Goal: Task Accomplishment & Management: Complete application form

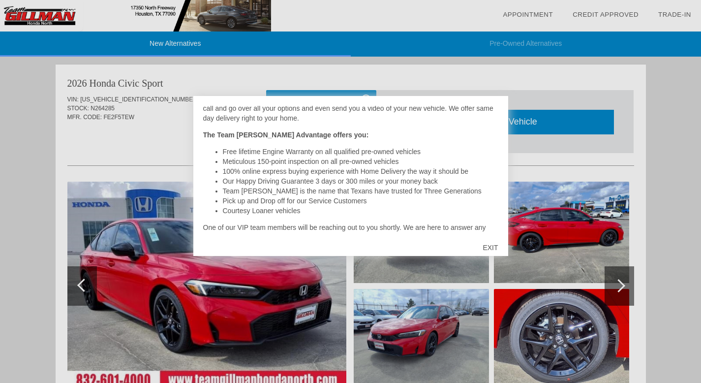
scroll to position [234, 0]
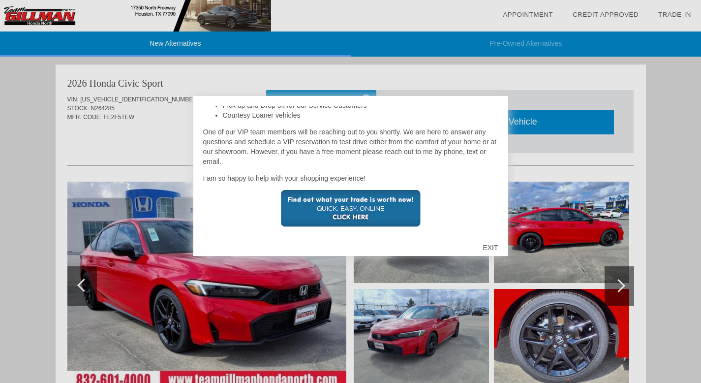
click at [493, 245] on div "EXIT" at bounding box center [490, 248] width 35 height 30
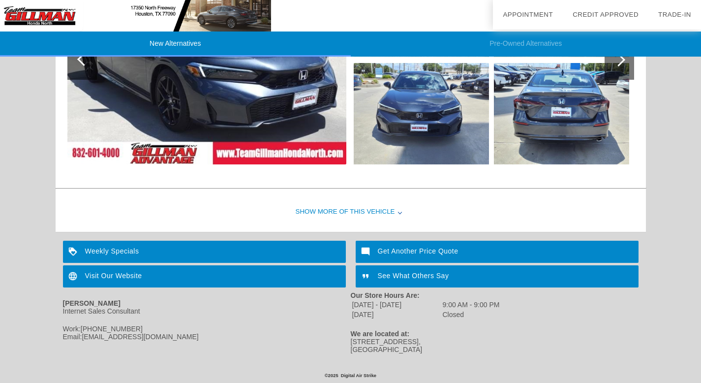
scroll to position [1233, 0]
click at [318, 207] on div "Show More of this Vehicle" at bounding box center [351, 211] width 590 height 39
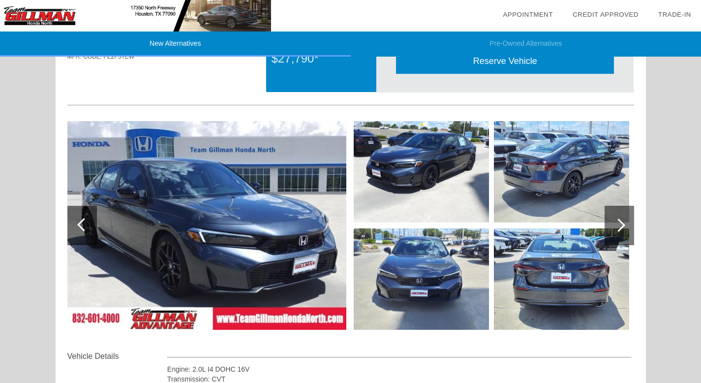
scroll to position [1064, 0]
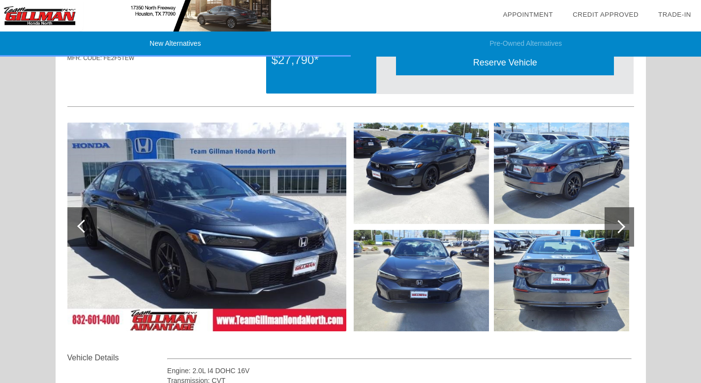
click at [620, 220] on div at bounding box center [620, 226] width 30 height 39
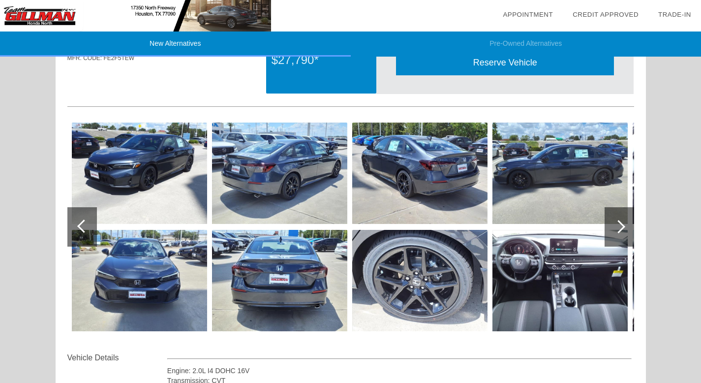
click at [620, 220] on div at bounding box center [620, 226] width 30 height 39
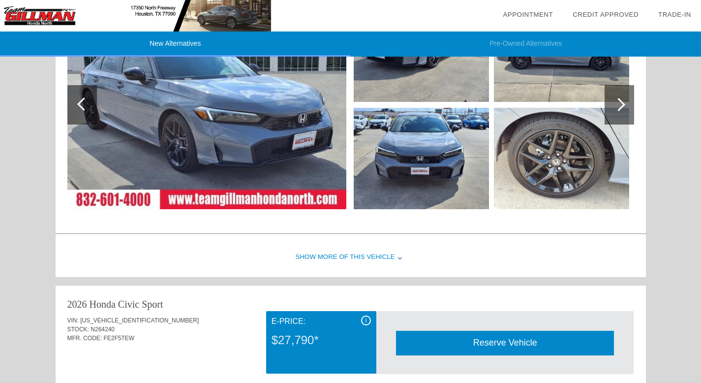
scroll to position [654, 0]
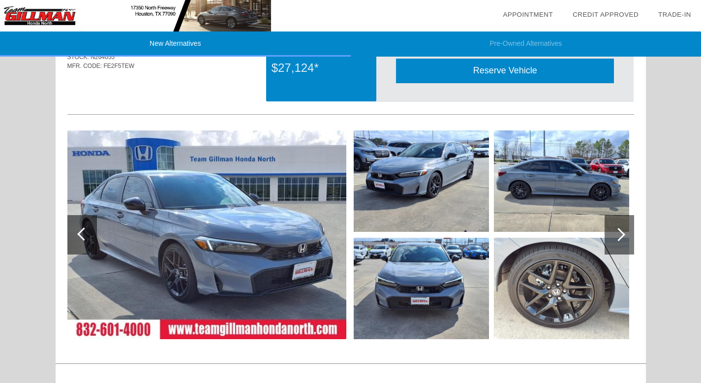
click at [404, 168] on img at bounding box center [421, 180] width 135 height 101
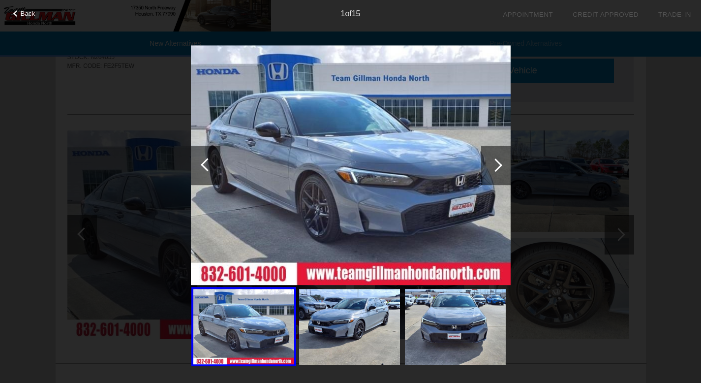
click at [497, 160] on div at bounding box center [495, 164] width 13 height 13
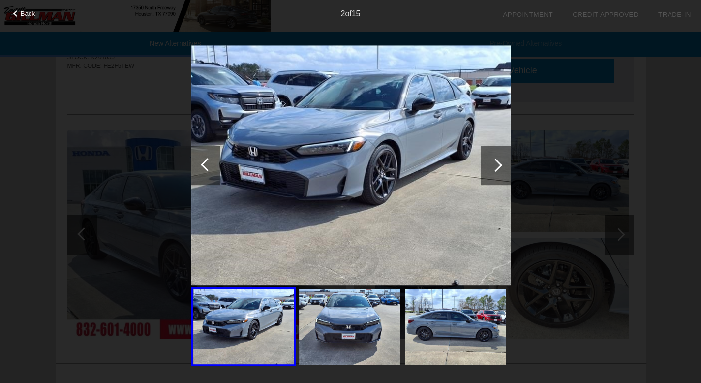
click at [497, 160] on div at bounding box center [495, 164] width 13 height 13
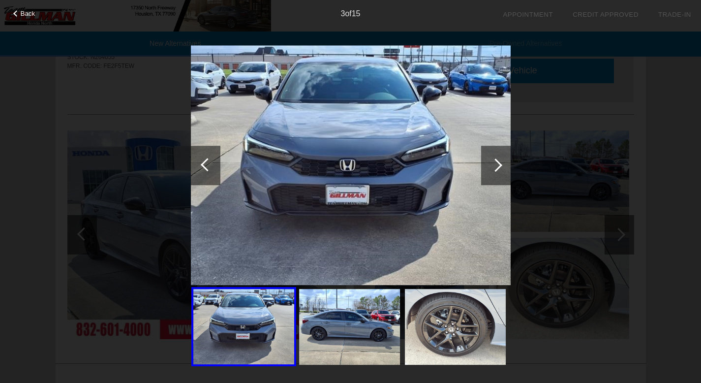
click at [497, 160] on div at bounding box center [495, 164] width 13 height 13
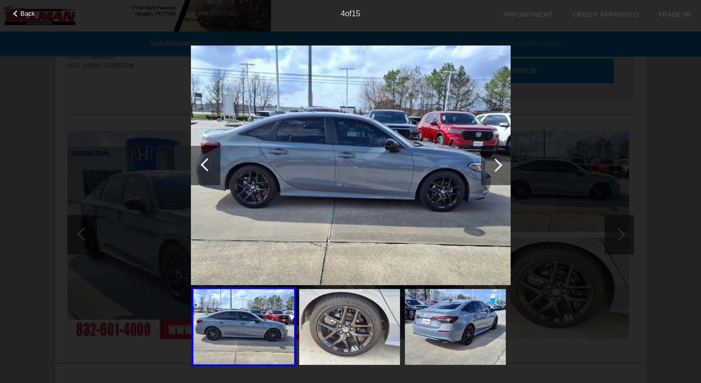
click at [497, 160] on div at bounding box center [495, 164] width 13 height 13
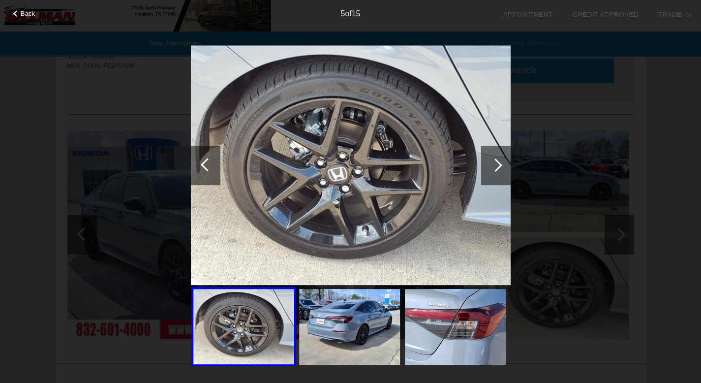
click at [497, 160] on div at bounding box center [495, 164] width 13 height 13
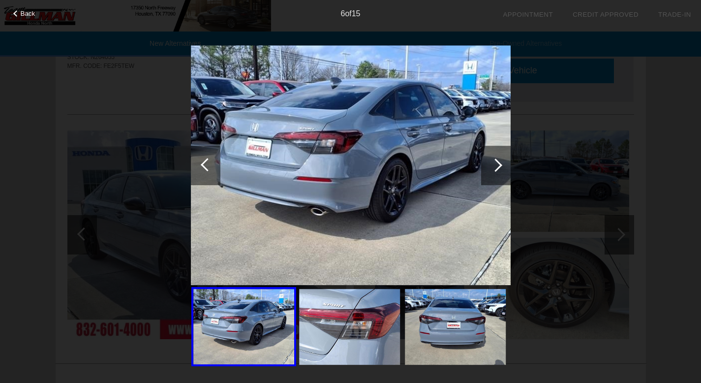
click at [497, 160] on div at bounding box center [495, 164] width 13 height 13
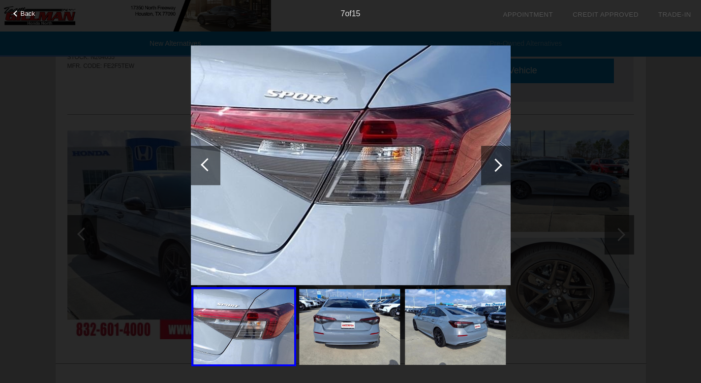
click at [497, 160] on div at bounding box center [495, 164] width 13 height 13
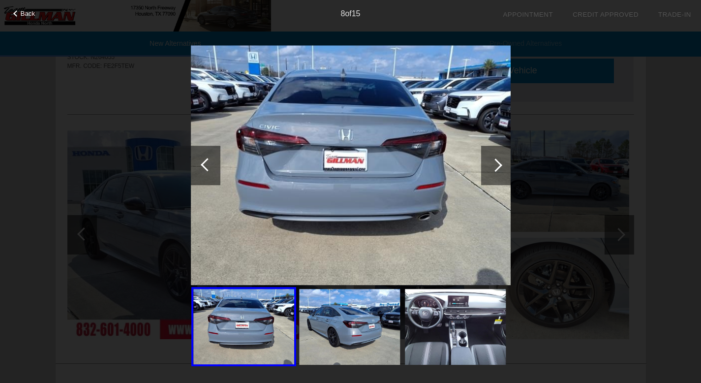
click at [497, 160] on div at bounding box center [495, 164] width 13 height 13
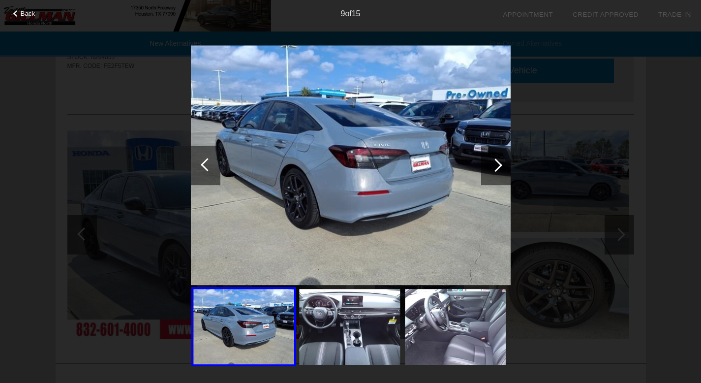
click at [497, 160] on div at bounding box center [495, 164] width 13 height 13
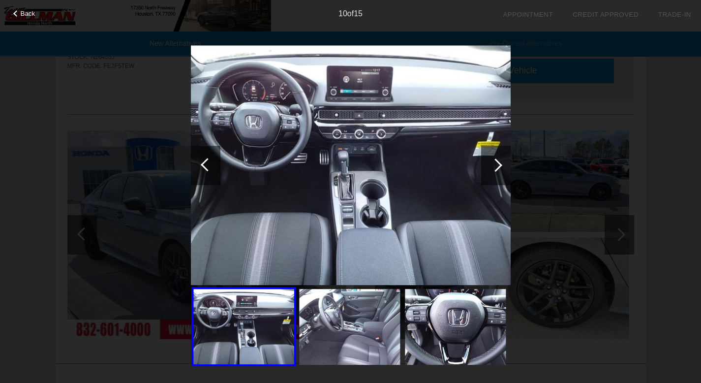
click at [497, 160] on div at bounding box center [495, 164] width 13 height 13
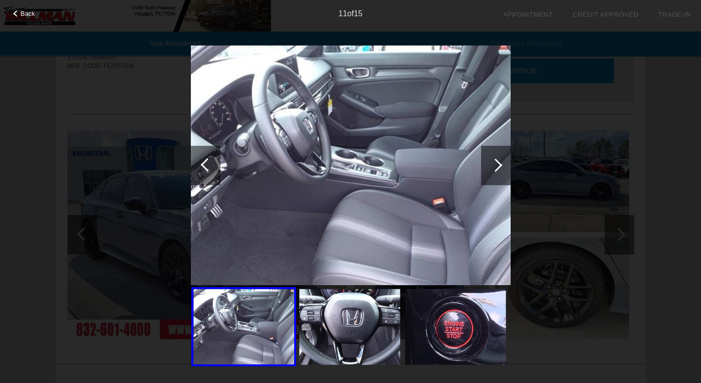
click at [497, 160] on div at bounding box center [495, 164] width 13 height 13
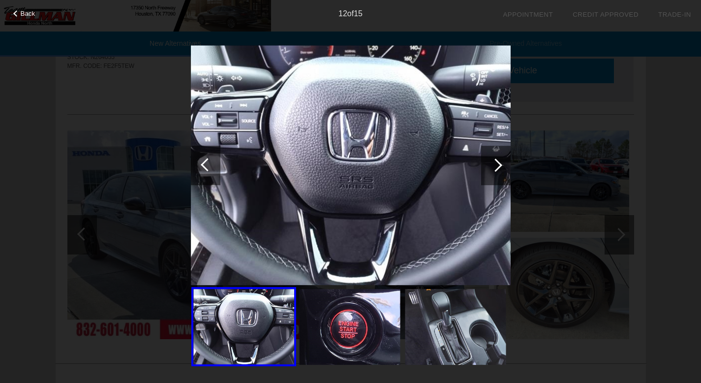
click at [497, 160] on div at bounding box center [495, 164] width 13 height 13
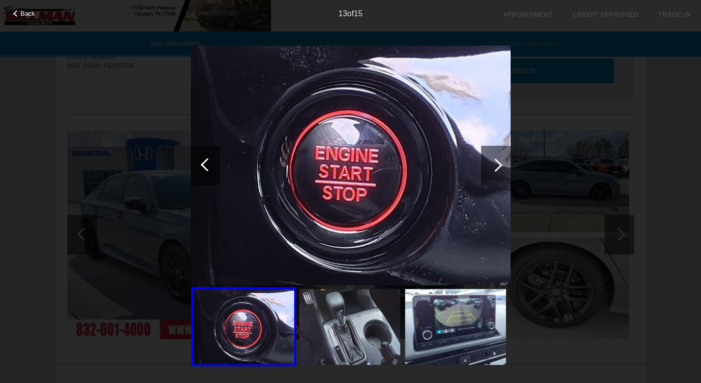
click at [498, 175] on div at bounding box center [496, 165] width 30 height 39
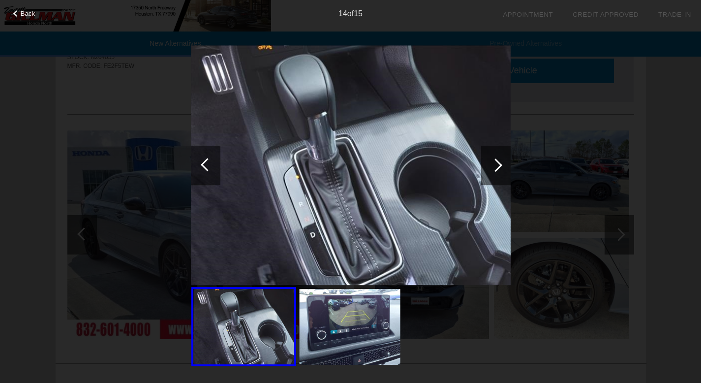
click at [498, 175] on div at bounding box center [496, 165] width 30 height 39
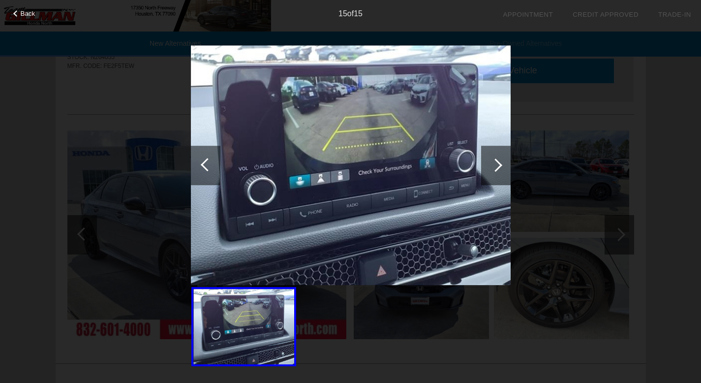
click at [498, 175] on div at bounding box center [496, 165] width 30 height 39
click at [499, 159] on div at bounding box center [496, 165] width 30 height 39
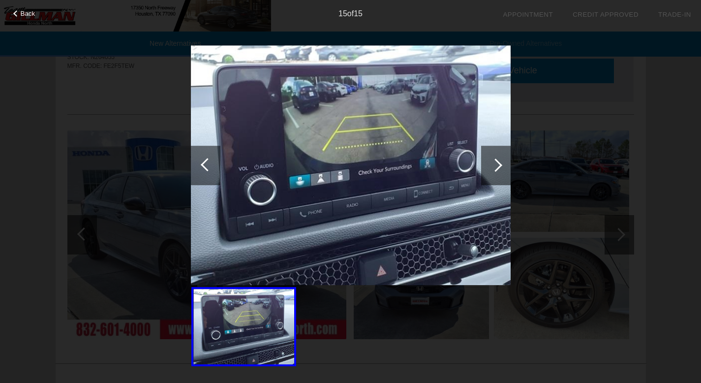
click at [22, 15] on span "Back" at bounding box center [28, 13] width 15 height 7
